Goal: Task Accomplishment & Management: Manage account settings

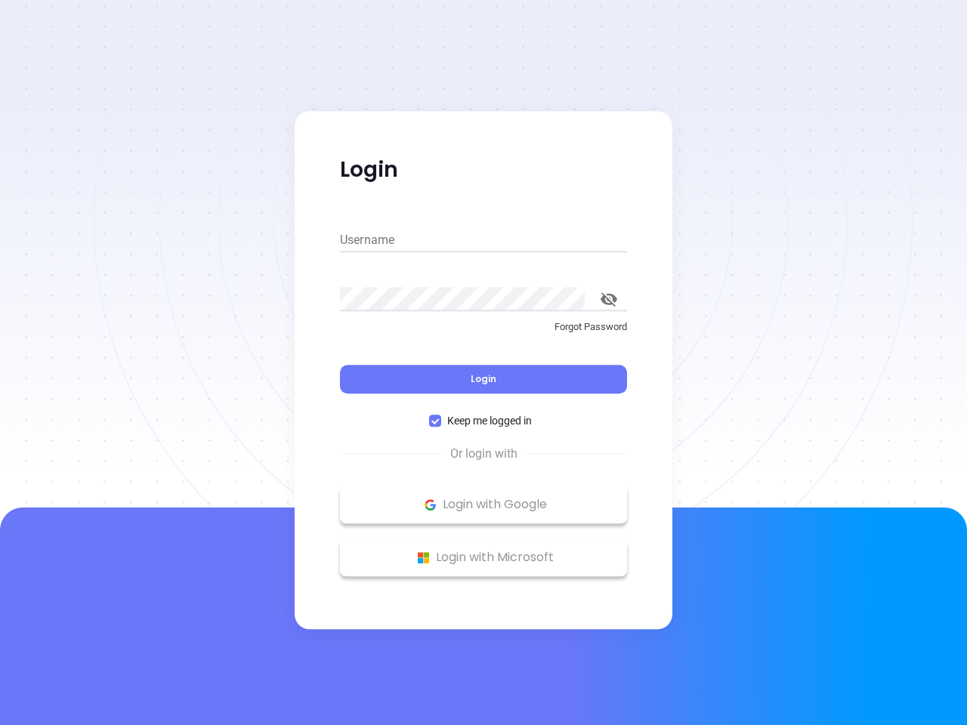
click at [483, 363] on div "Login" at bounding box center [483, 370] width 287 height 47
click at [483, 240] on input "Username" at bounding box center [483, 240] width 287 height 24
click at [609, 299] on icon "toggle password visibility" at bounding box center [609, 299] width 17 height 14
click at [483, 379] on span "Login" at bounding box center [484, 378] width 26 height 13
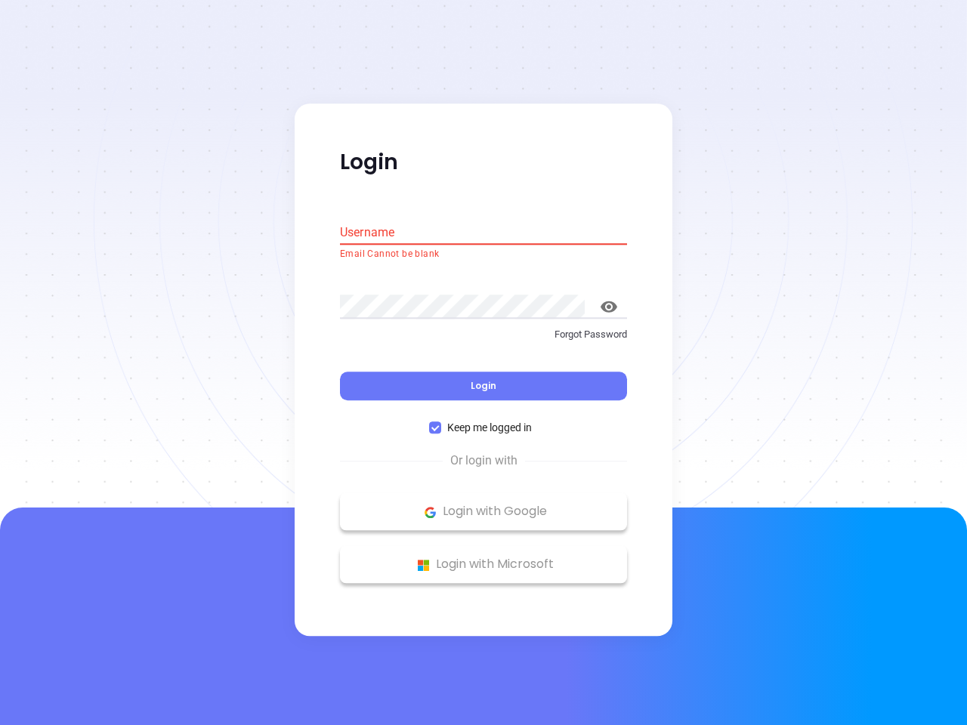
click at [483, 421] on span "Keep me logged in" at bounding box center [489, 428] width 97 height 17
click at [441, 422] on input "Keep me logged in" at bounding box center [435, 428] width 12 height 12
checkbox input "false"
click at [483, 505] on p "Login with Google" at bounding box center [484, 512] width 272 height 23
click at [483, 558] on p "Login with Microsoft" at bounding box center [484, 565] width 272 height 23
